Goal: Subscribe to service/newsletter

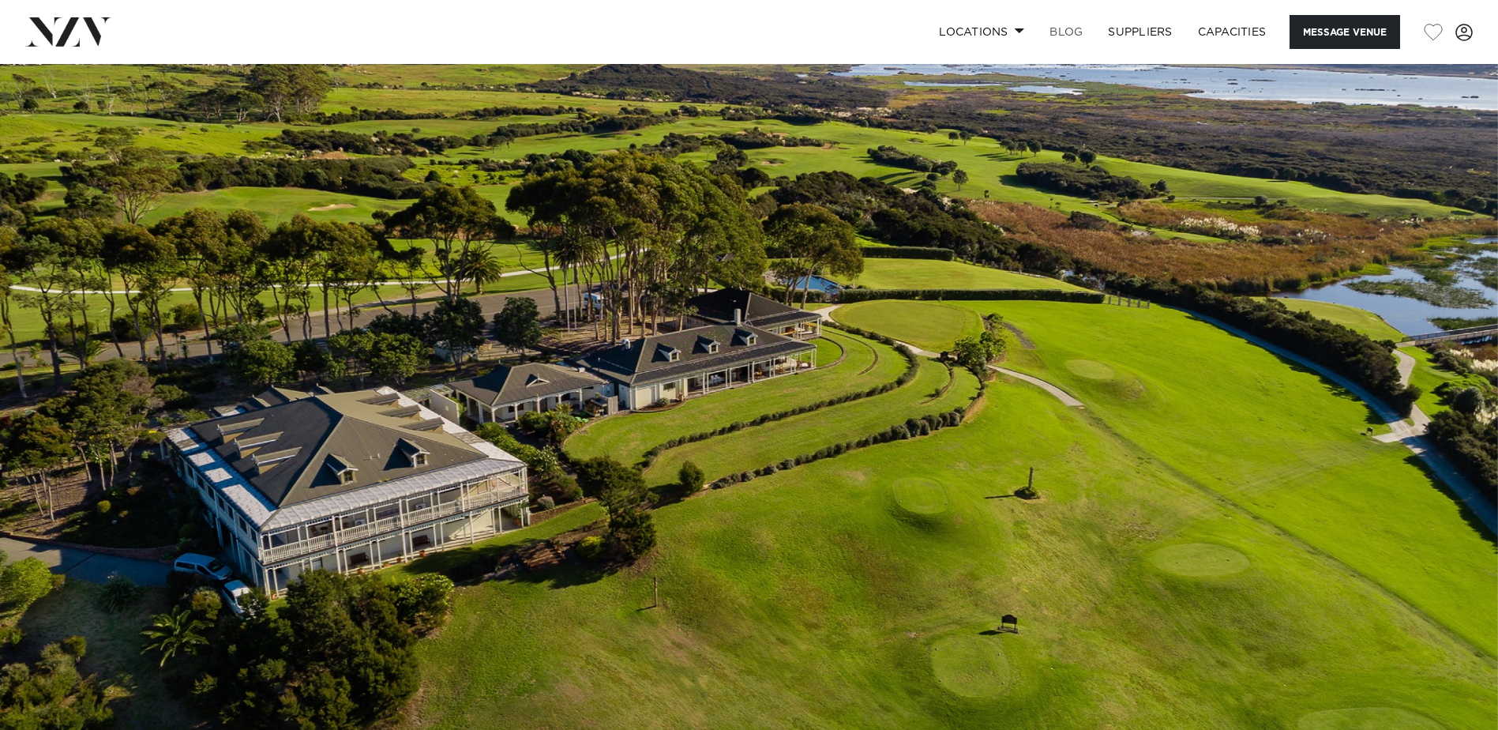
click at [1064, 32] on link "BLOG" at bounding box center [1066, 32] width 58 height 34
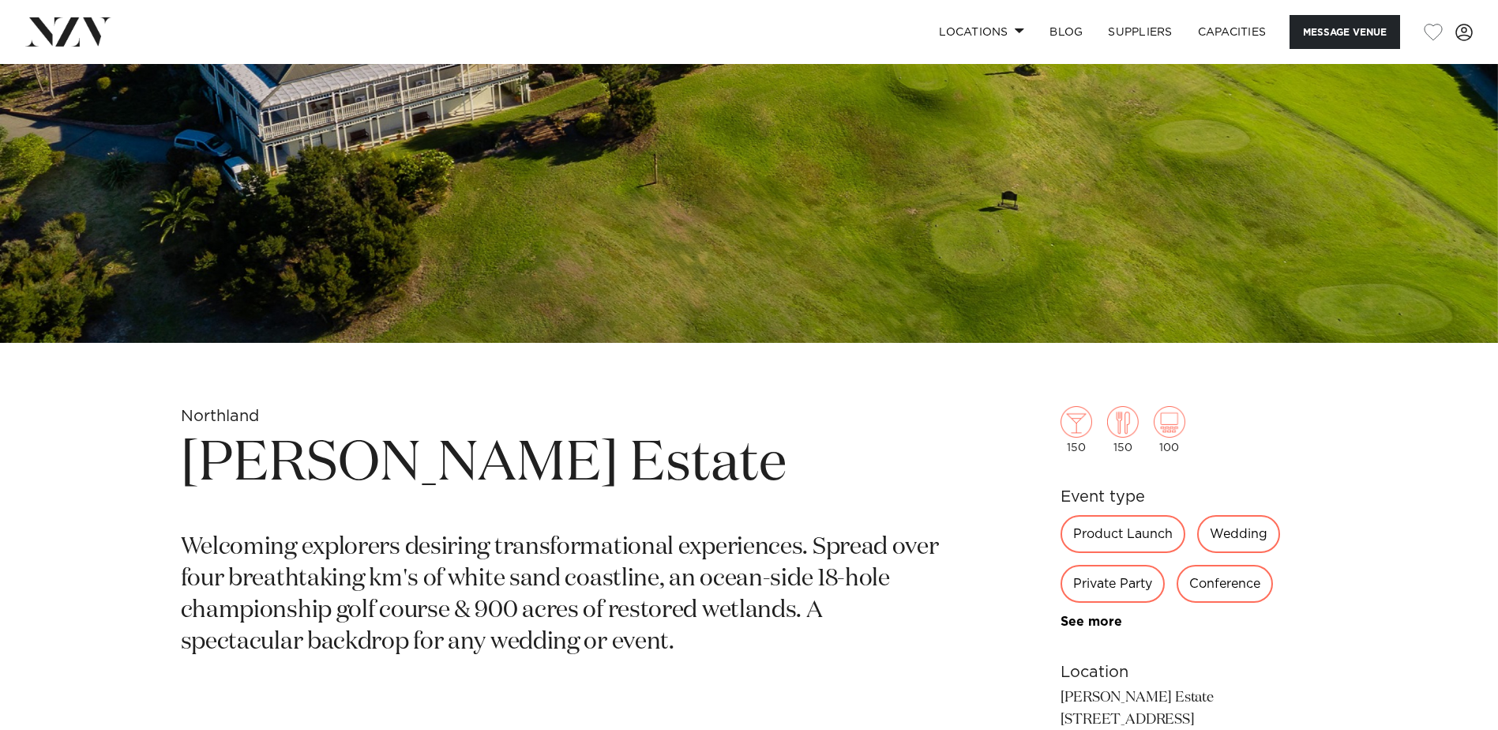
scroll to position [474, 0]
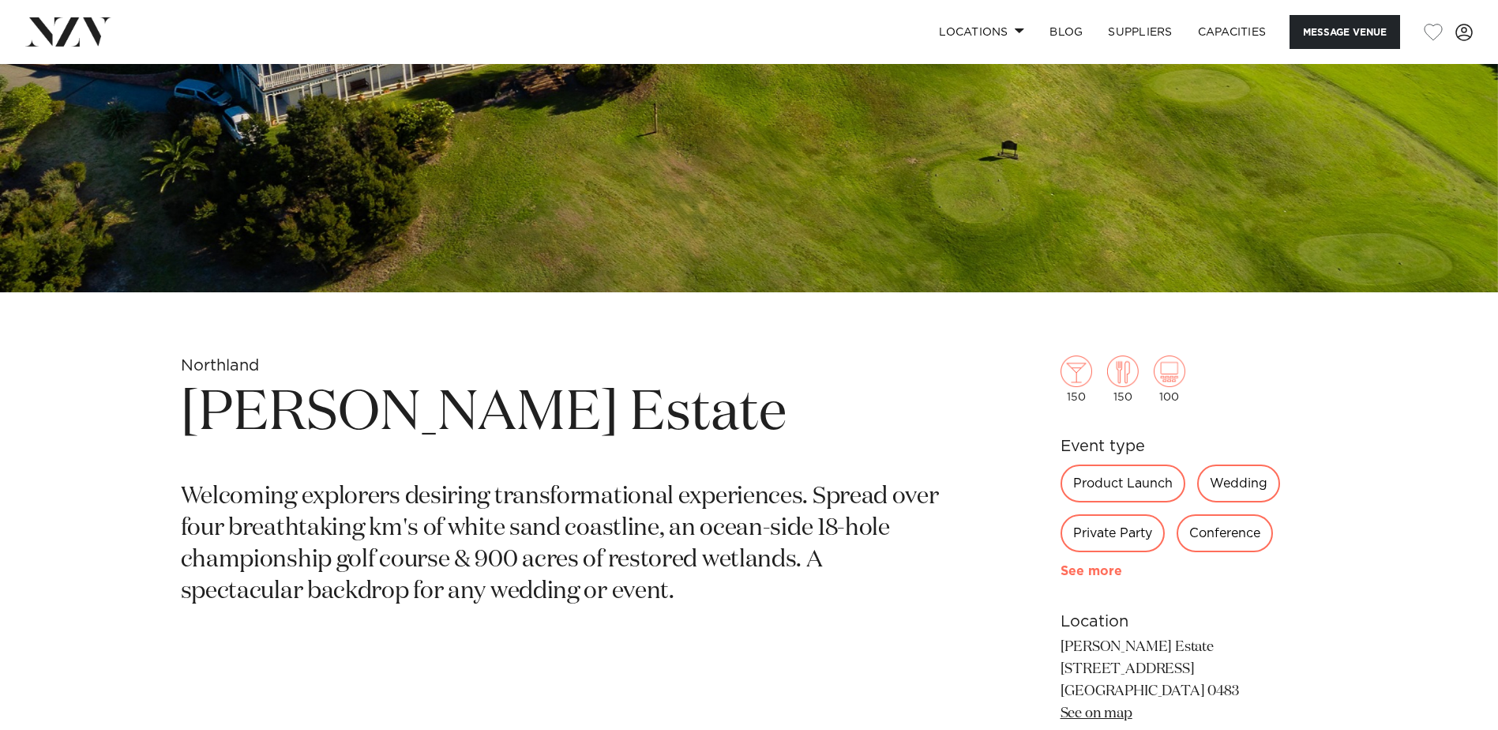
click at [1089, 573] on link "See more" at bounding box center [1121, 571] width 123 height 13
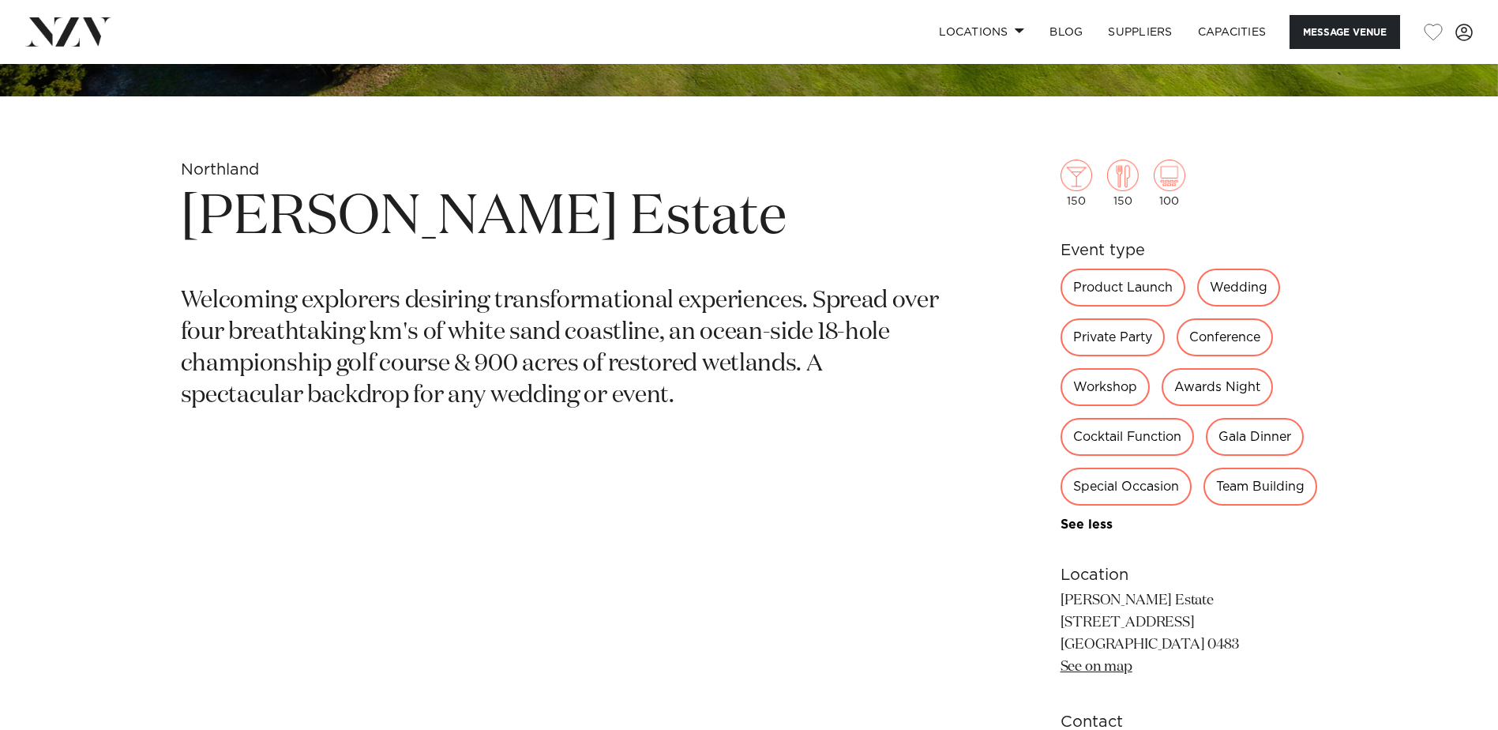
scroll to position [711, 0]
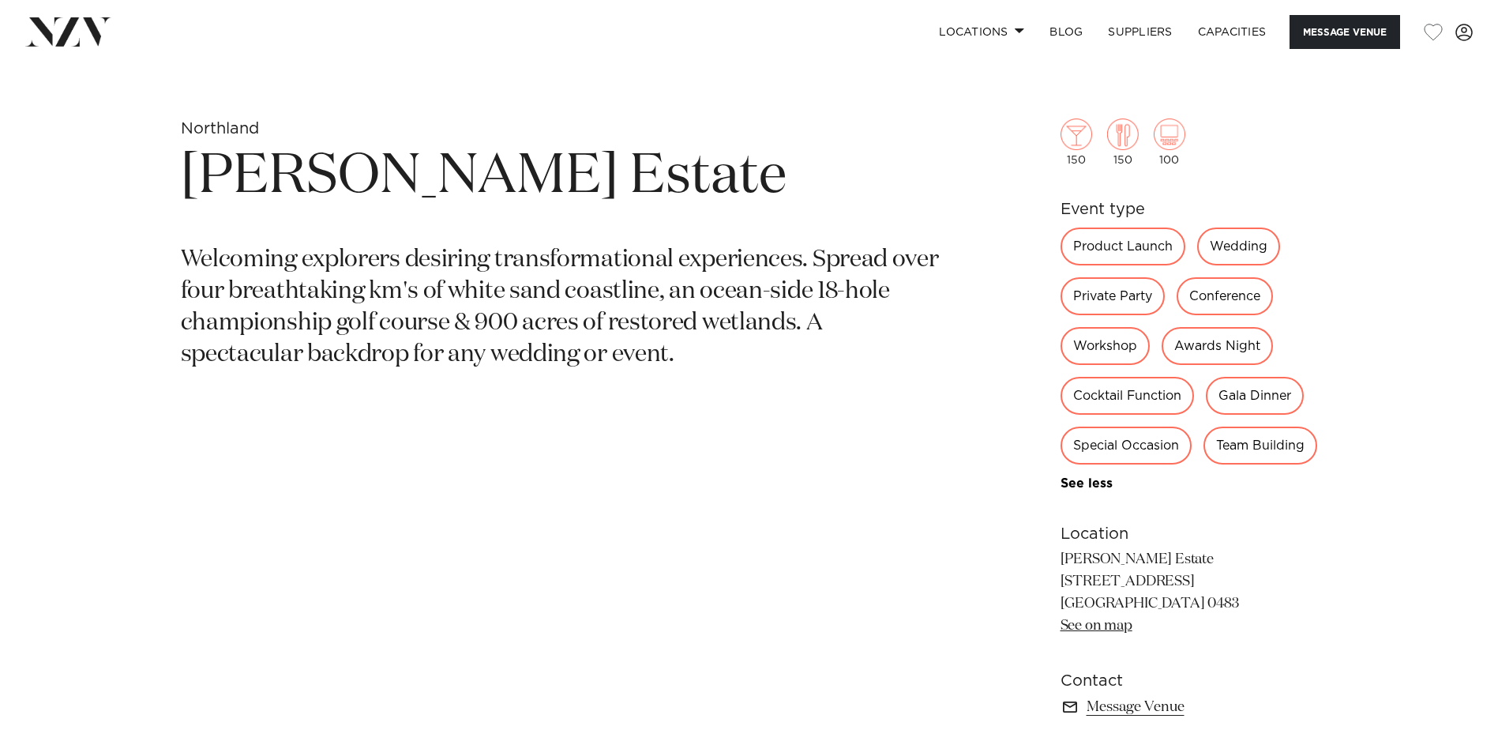
click at [1111, 448] on div "Special Occasion" at bounding box center [1125, 445] width 131 height 38
drag, startPoint x: 1072, startPoint y: 441, endPoint x: 1173, endPoint y: 449, distance: 100.6
click at [1173, 449] on div "Special Occasion" at bounding box center [1125, 445] width 131 height 38
click at [1403, 599] on div "Northland Carrington Estate Welcoming explorers desiring transformational exper…" at bounding box center [749, 443] width 1344 height 650
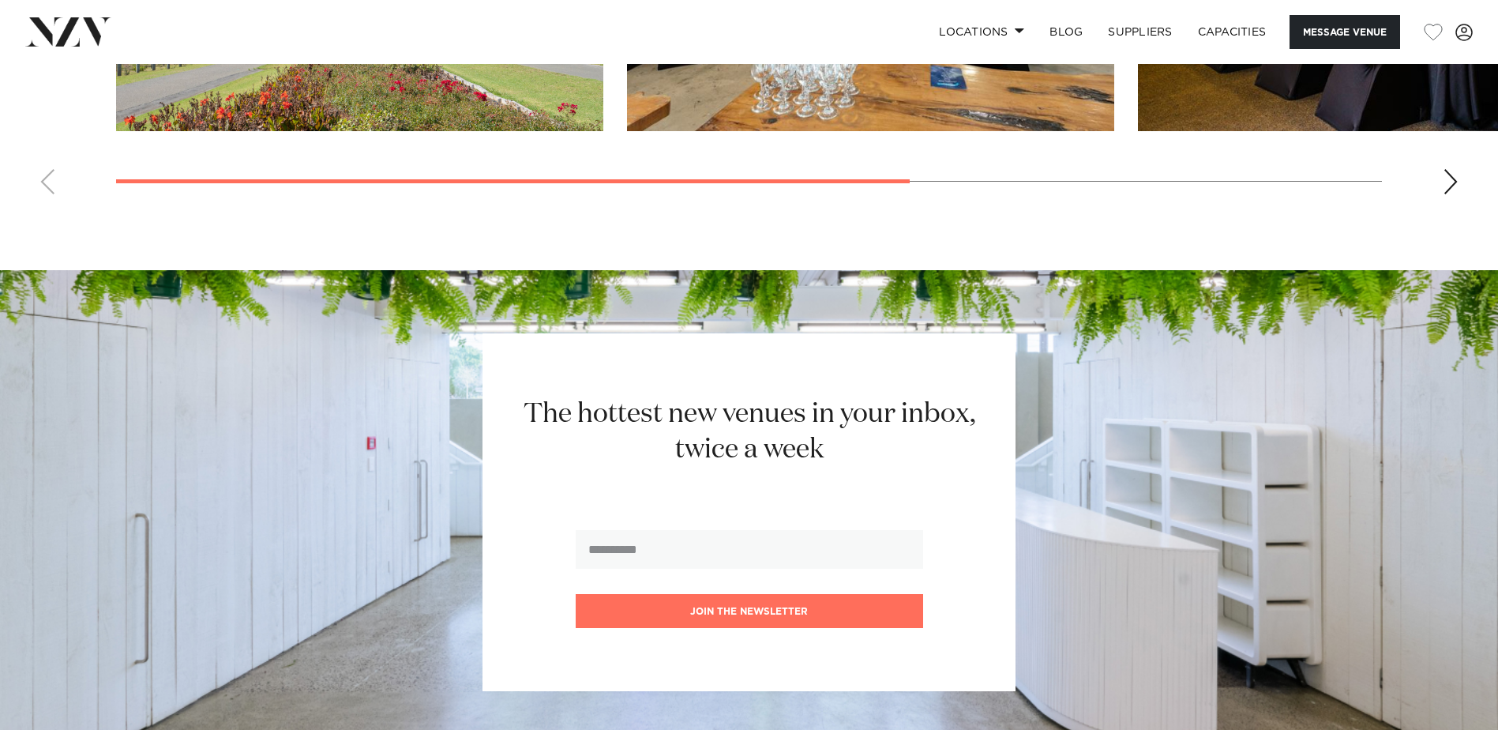
scroll to position [2270, 0]
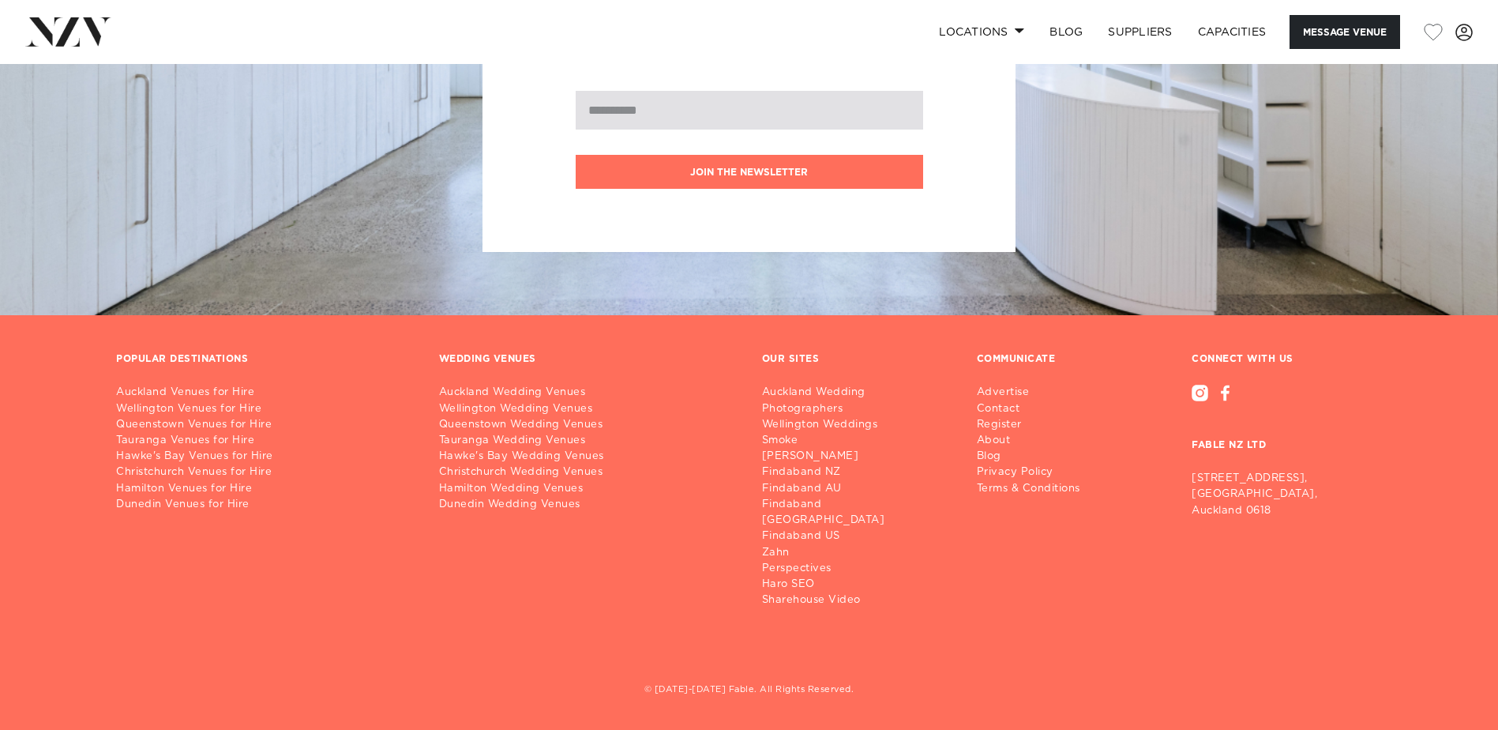
click at [753, 123] on input "email" at bounding box center [749, 110] width 347 height 39
type input "**********"
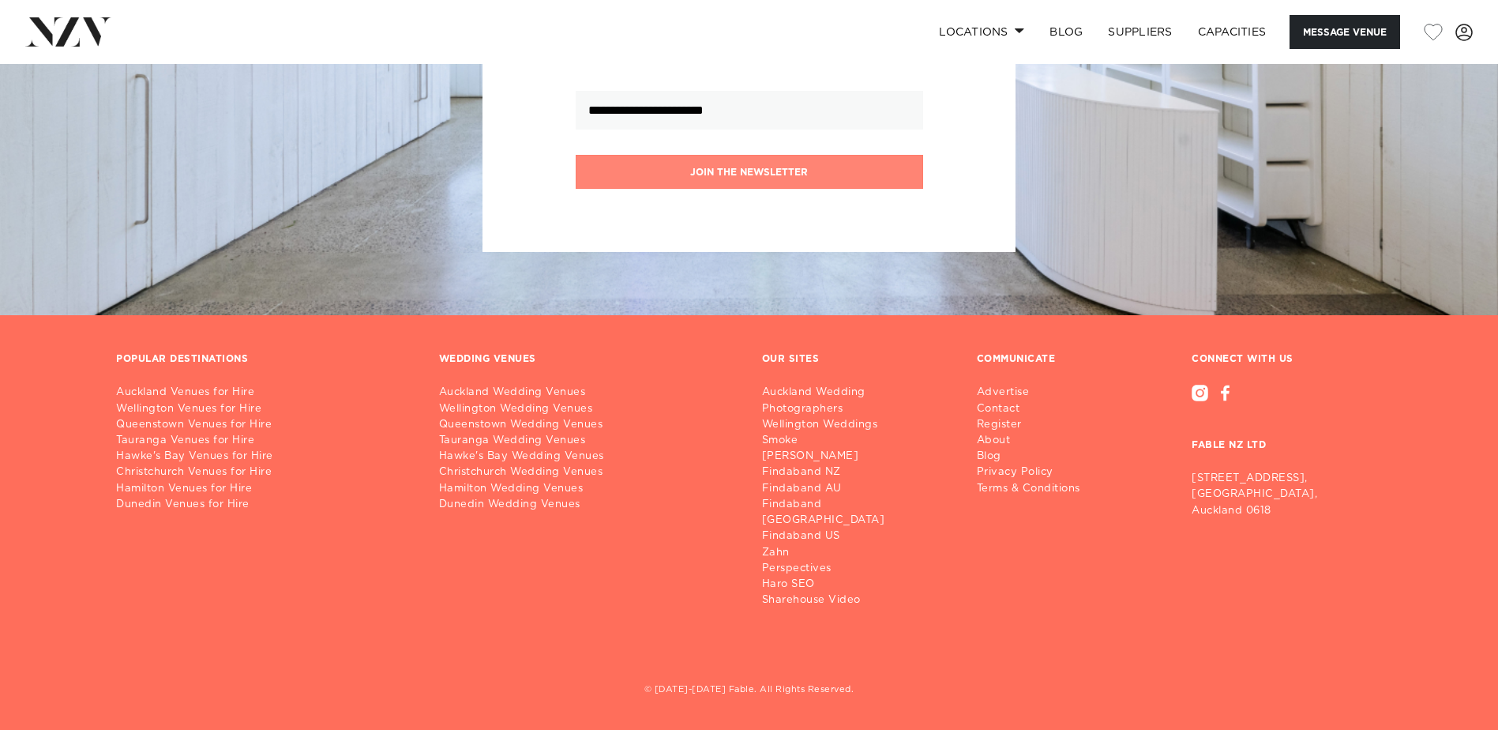
click at [754, 189] on button "Join the newsletter" at bounding box center [749, 172] width 347 height 34
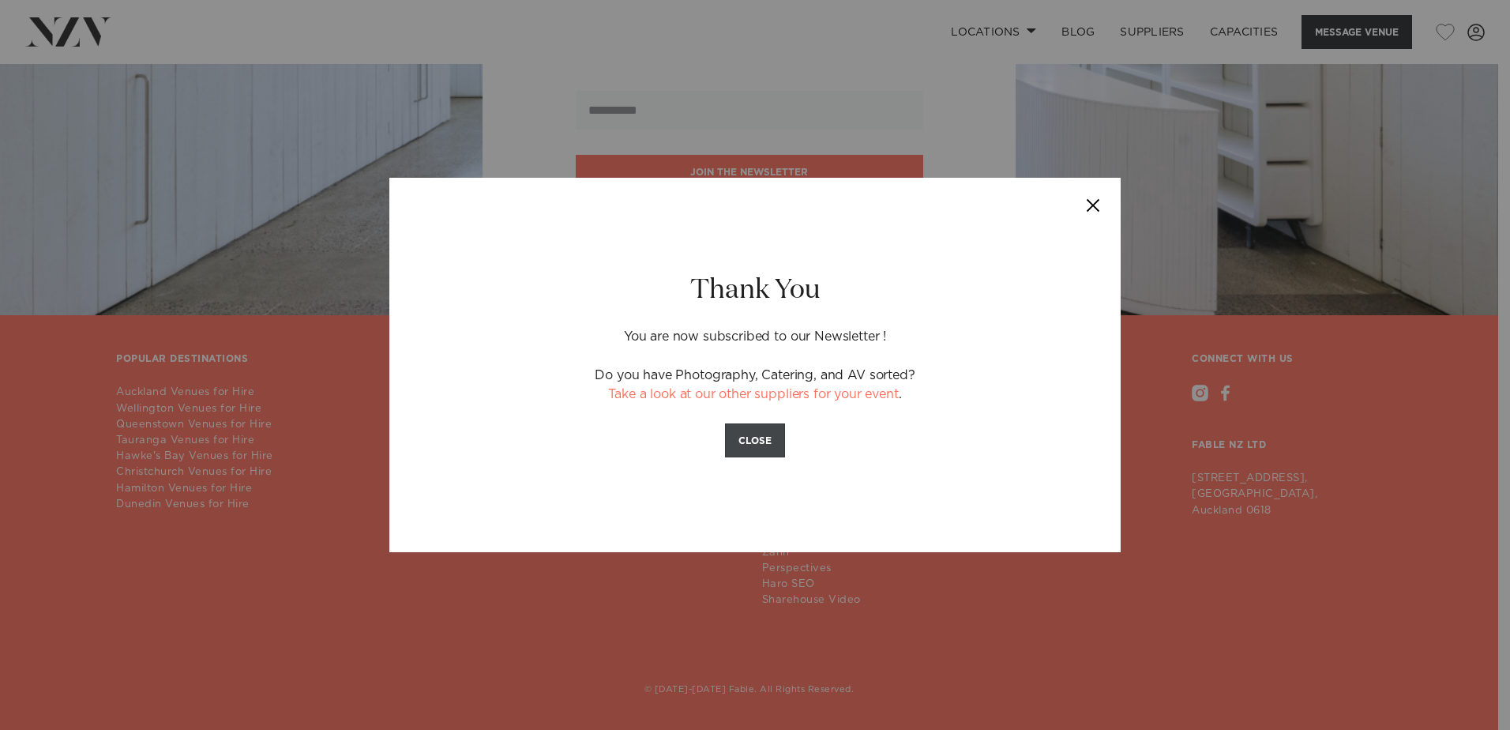
click at [746, 441] on button "CLOSE" at bounding box center [755, 440] width 60 height 34
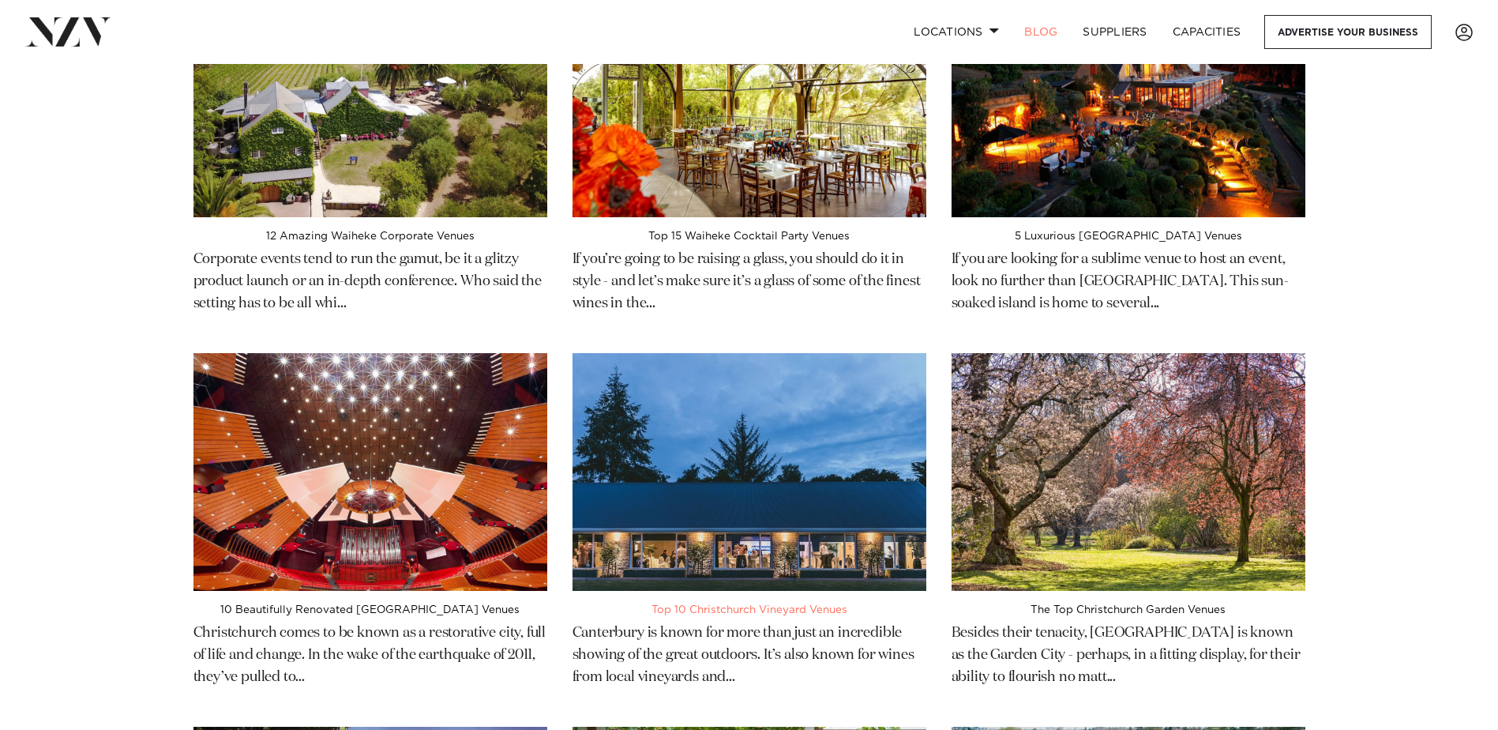
scroll to position [10976, 0]
